Goal: Task Accomplishment & Management: Complete application form

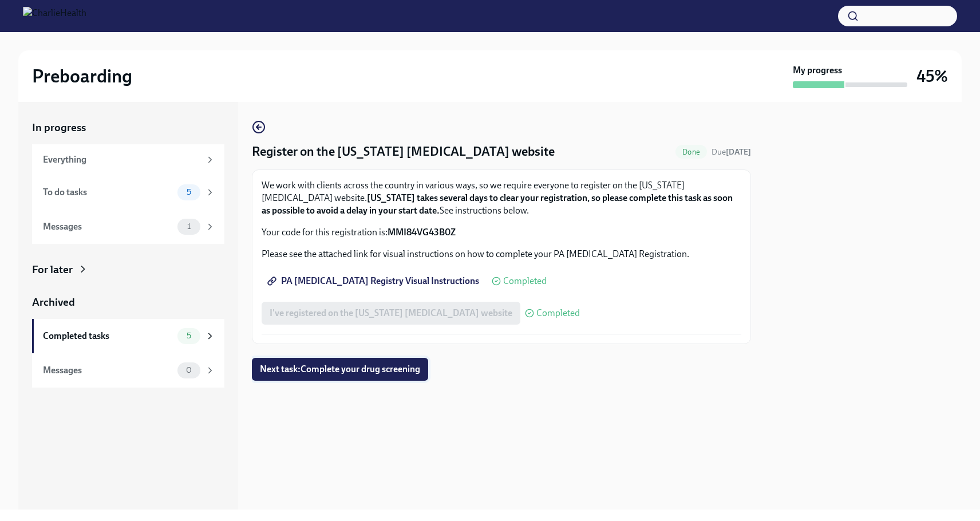
click at [367, 368] on span "Next task : Complete your drug screening" at bounding box center [340, 368] width 160 height 11
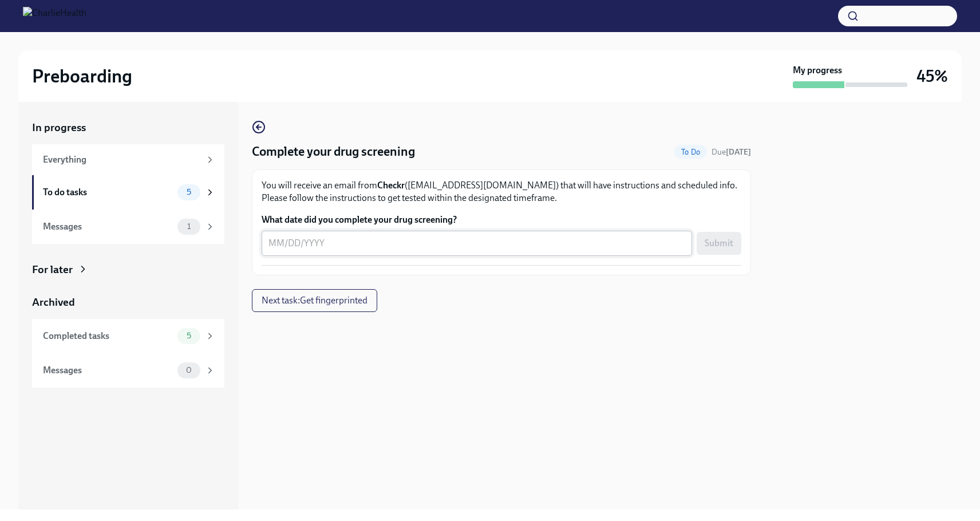
click at [267, 245] on div "x ​" at bounding box center [477, 243] width 430 height 25
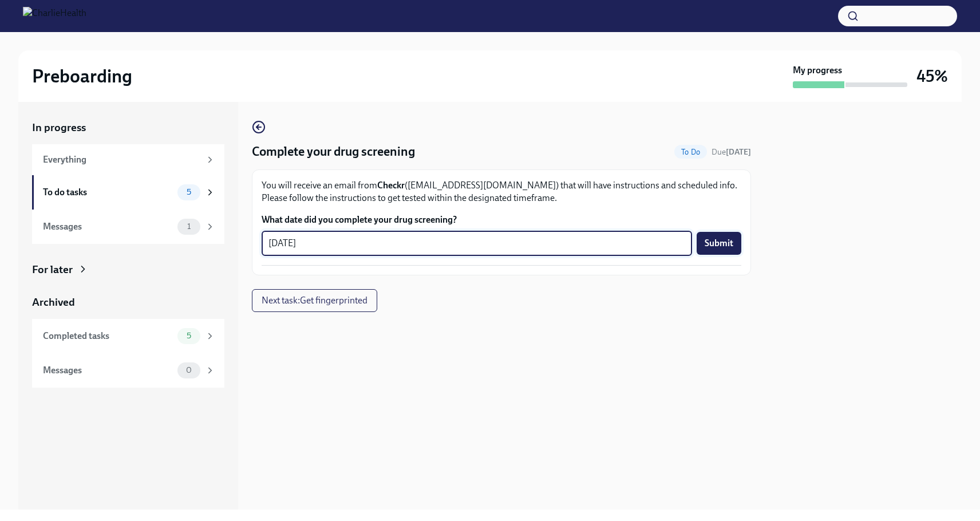
type textarea "[DATE]"
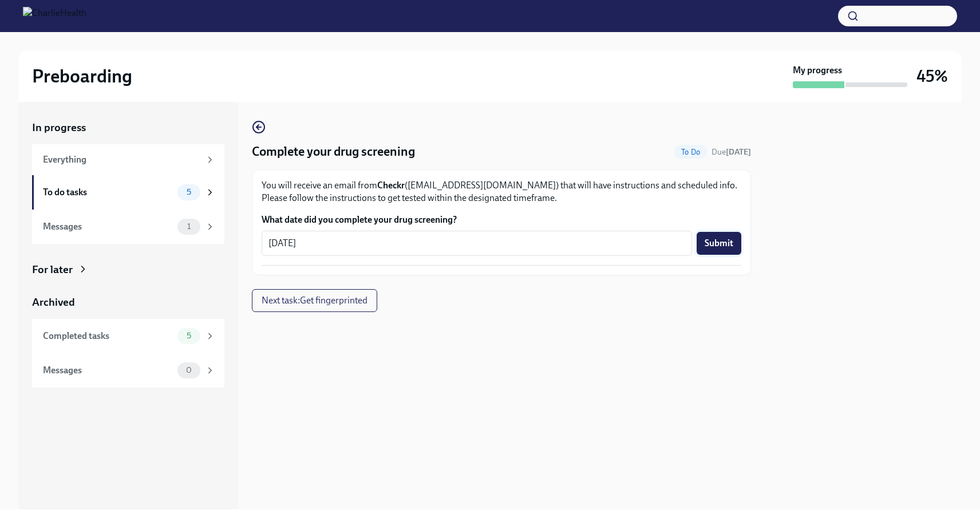
click at [712, 243] on span "Submit" at bounding box center [718, 242] width 29 height 11
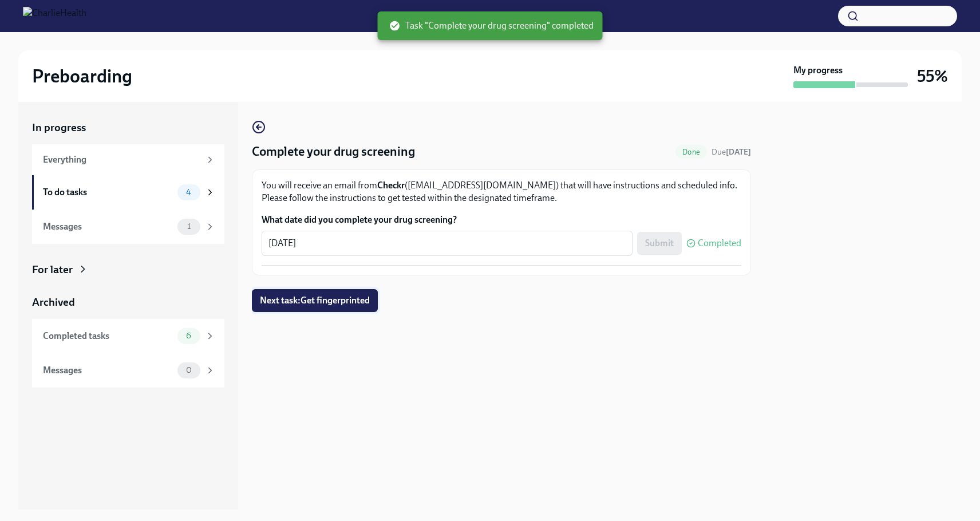
click at [333, 304] on span "Next task : Get fingerprinted" at bounding box center [315, 300] width 110 height 11
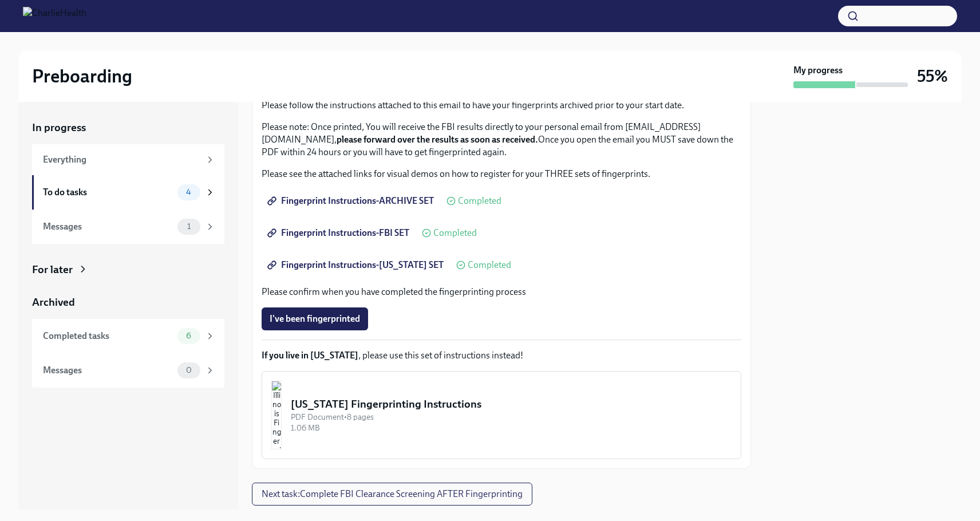
scroll to position [147, 0]
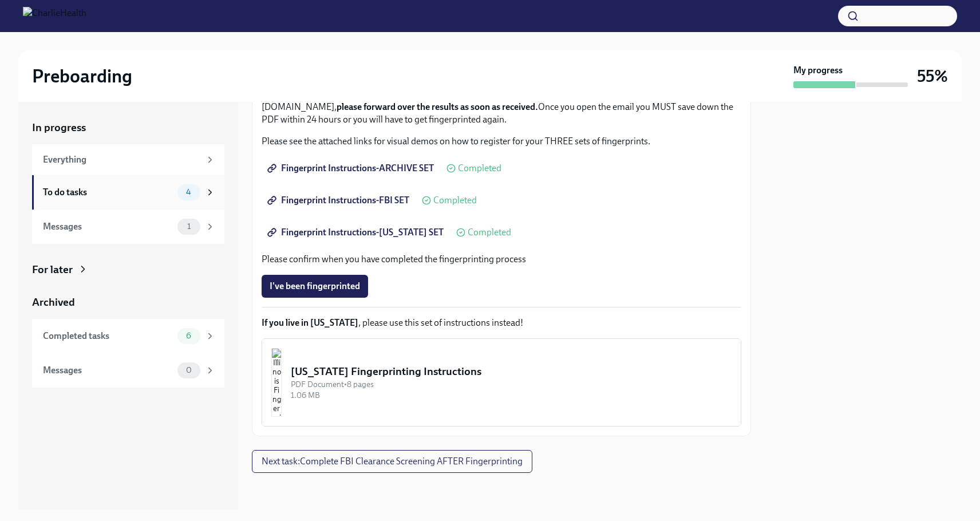
click at [78, 195] on div "To do tasks" at bounding box center [108, 192] width 130 height 13
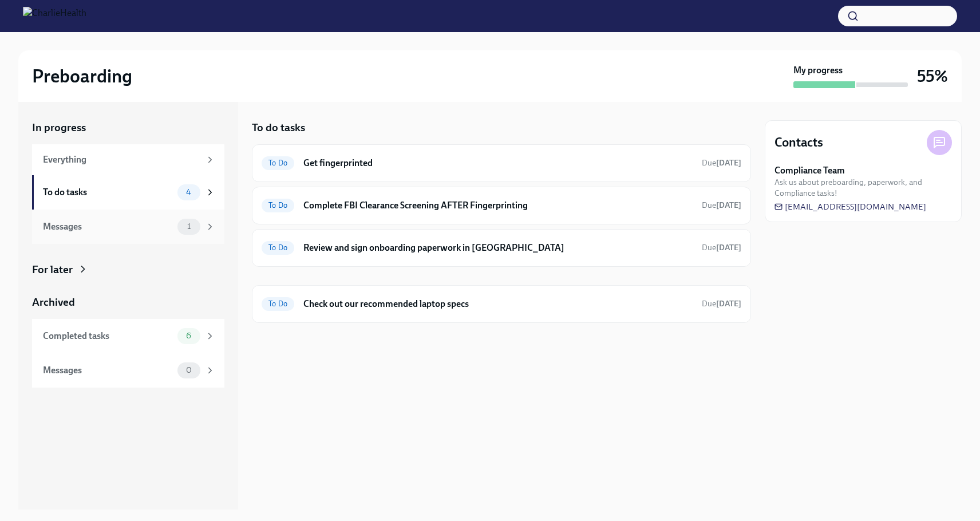
click at [74, 227] on div "Messages" at bounding box center [108, 226] width 130 height 13
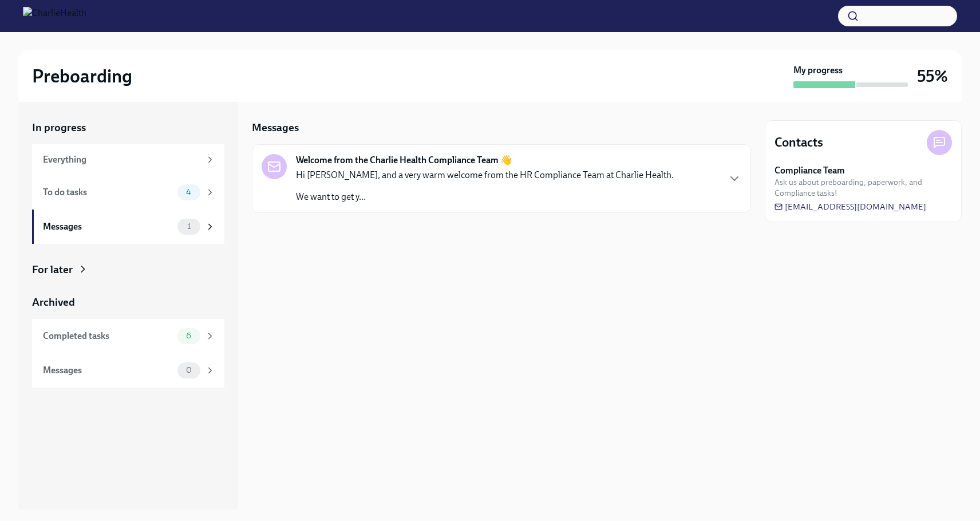
click at [348, 172] on p "Hi [PERSON_NAME], and a very warm welcome from the HR Compliance Team at Charli…" at bounding box center [485, 175] width 378 height 13
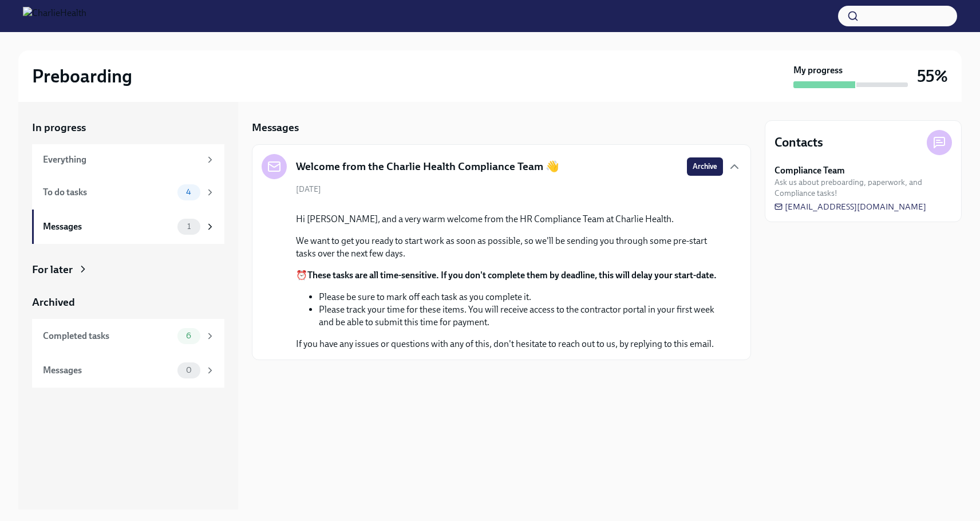
scroll to position [20, 0]
click at [52, 195] on div "To do tasks" at bounding box center [108, 192] width 130 height 13
